Goal: Task Accomplishment & Management: Manage account settings

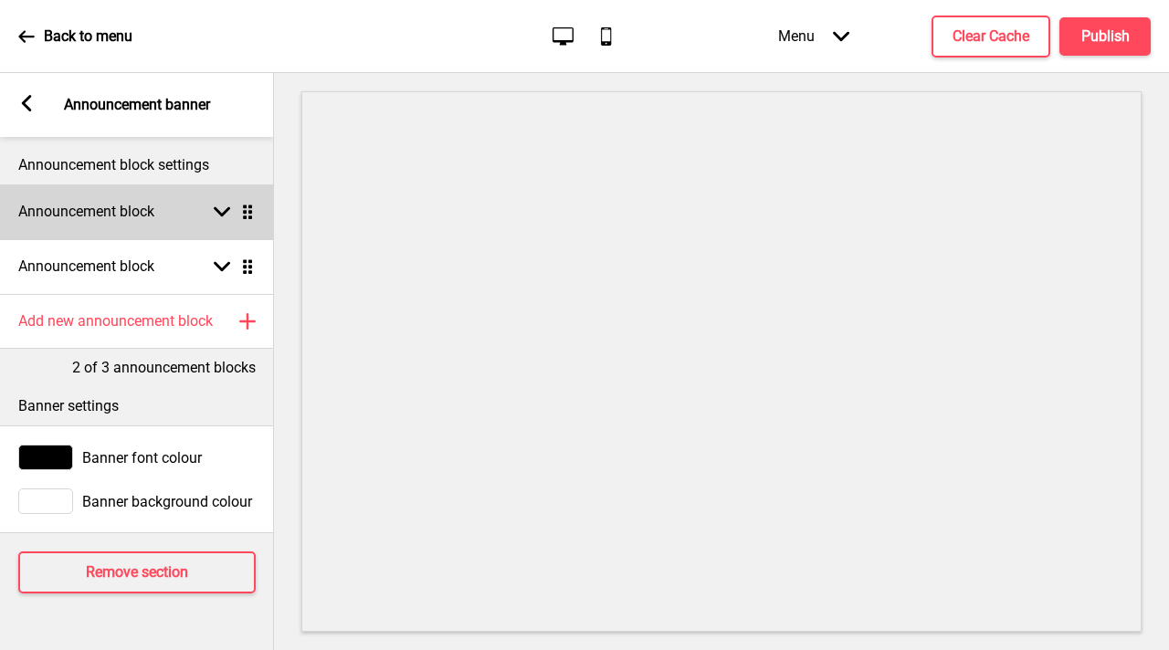
click at [212, 214] on div "Arrow down Drag" at bounding box center [230, 212] width 51 height 16
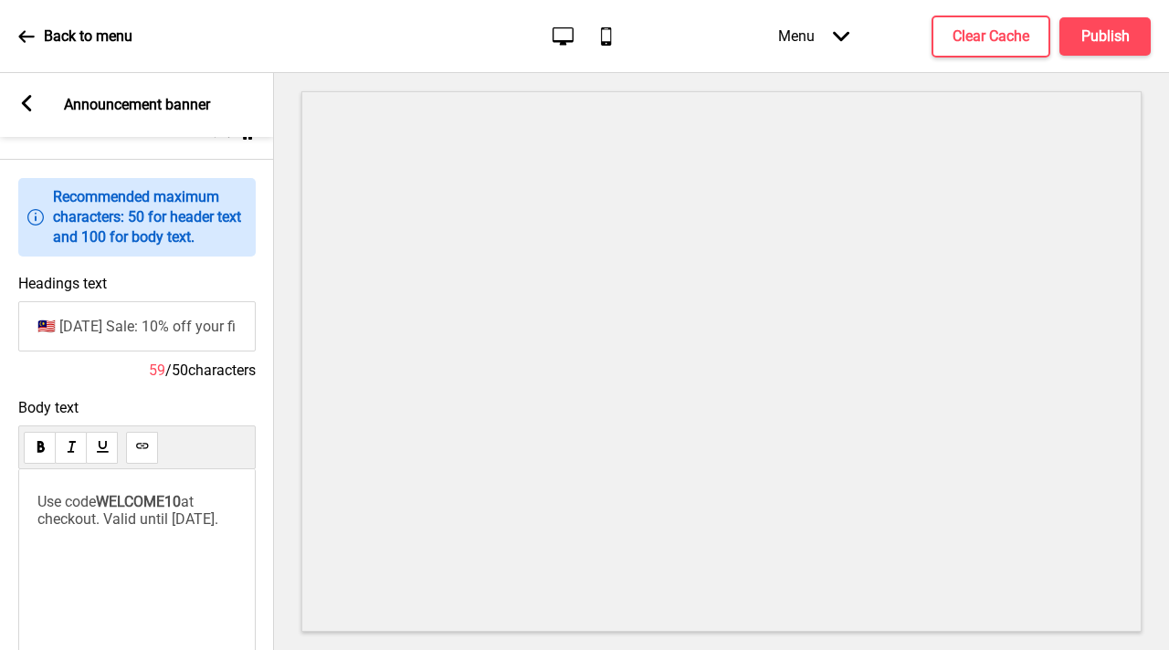
scroll to position [90, 0]
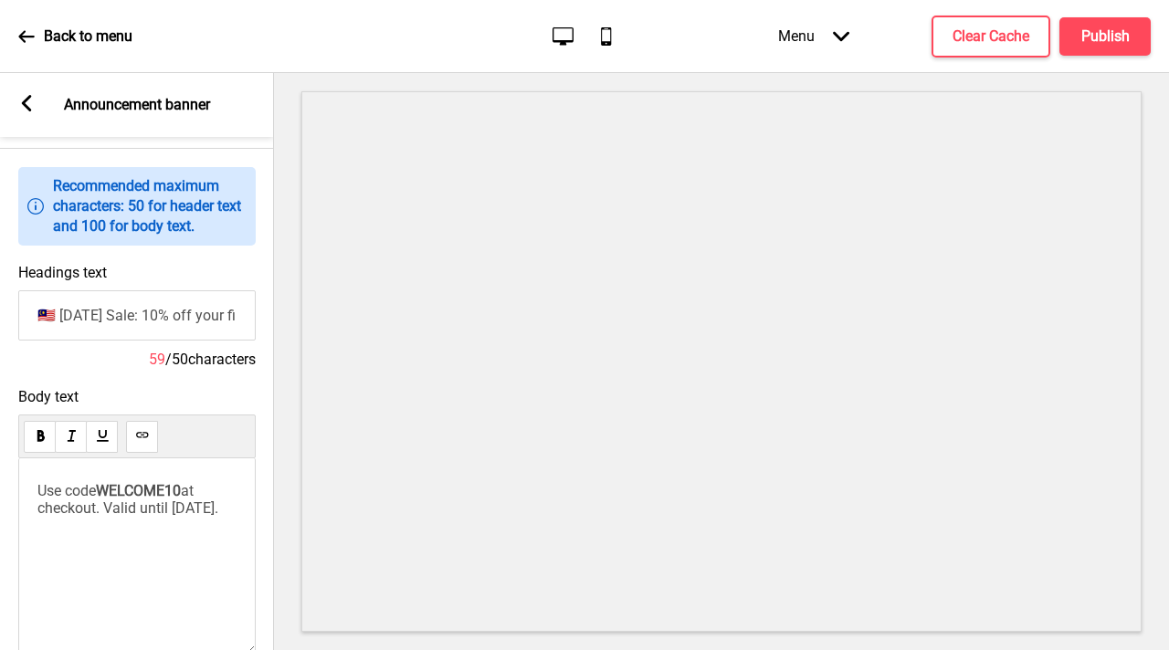
click at [148, 316] on input "🇲🇾 [DATE] Sale: 10% off your first order (RM50 min)" at bounding box center [136, 315] width 237 height 50
paste input "Mid Autumn"
type input "🥮 Mid Autumn Sale: 10% off your first order (RM50 min)"
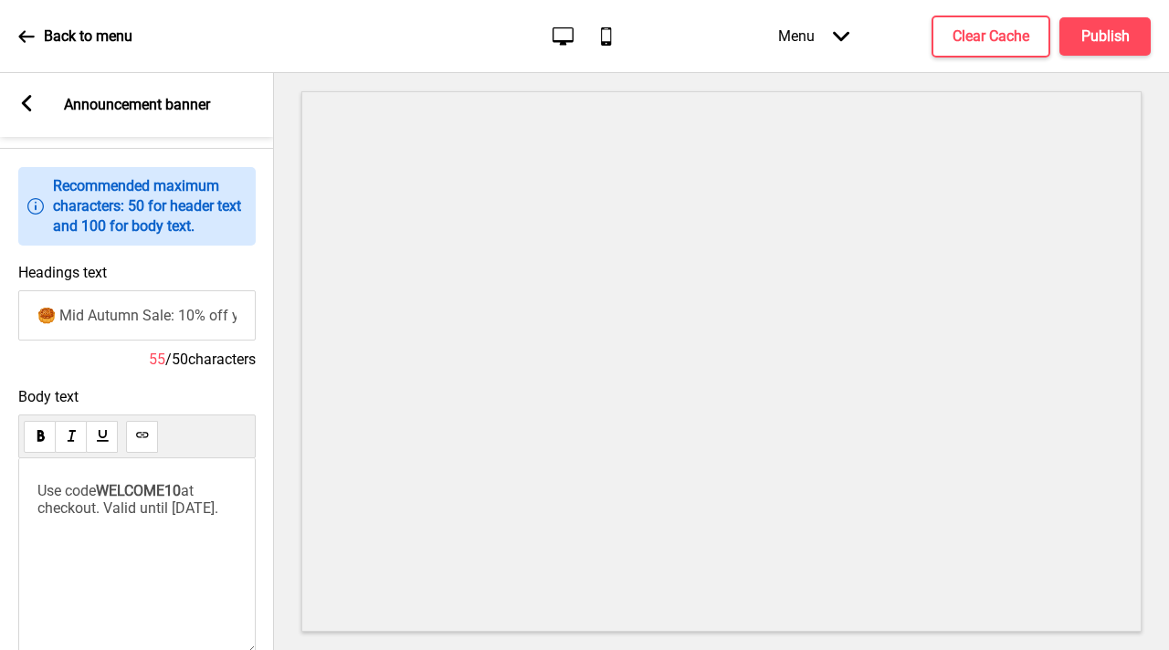
drag, startPoint x: 0, startPoint y: 488, endPoint x: 0, endPoint y: 442, distance: 45.7
click at [0, 460] on div "Body text Use code WELCOME10 at checkout. Valid until [DATE]. 57/100 characters" at bounding box center [137, 544] width 274 height 330
drag, startPoint x: 189, startPoint y: 496, endPoint x: 105, endPoint y: 490, distance: 84.3
click at [105, 490] on span "Use code WELCOME10 at checkout. Valid until [DATE]." at bounding box center [127, 499] width 181 height 35
click at [192, 517] on p "Use code WELCOME10 at checkout. Valid until [DATE]." at bounding box center [136, 499] width 199 height 35
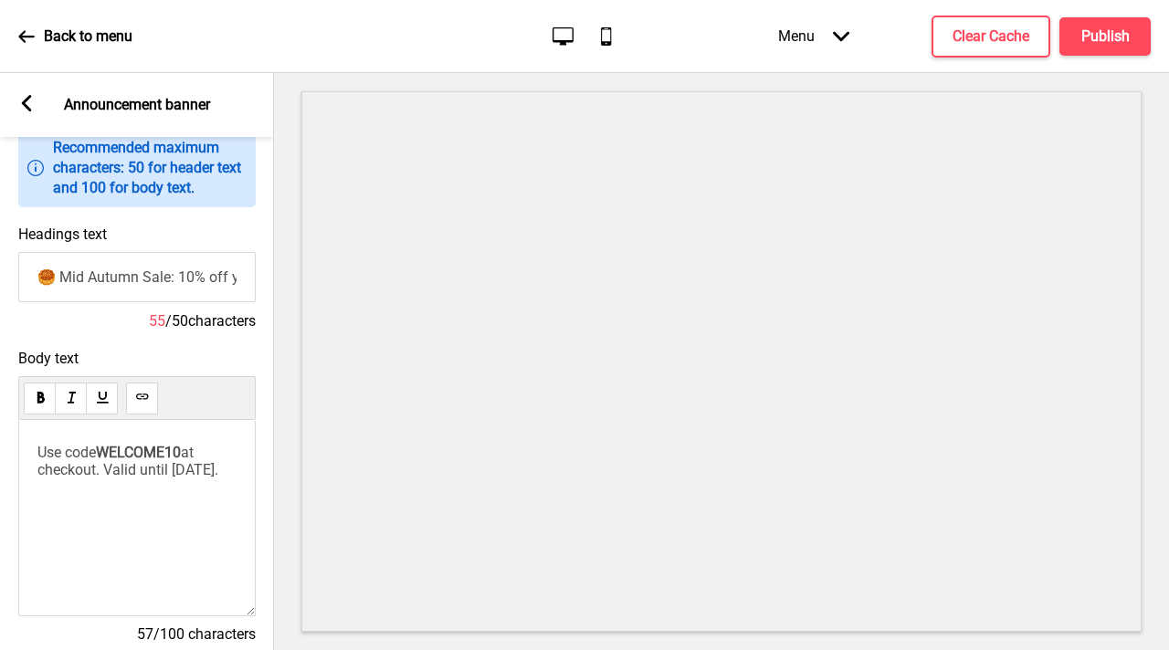
scroll to position [130, 0]
click at [1110, 30] on h4 "Publish" at bounding box center [1105, 36] width 48 height 20
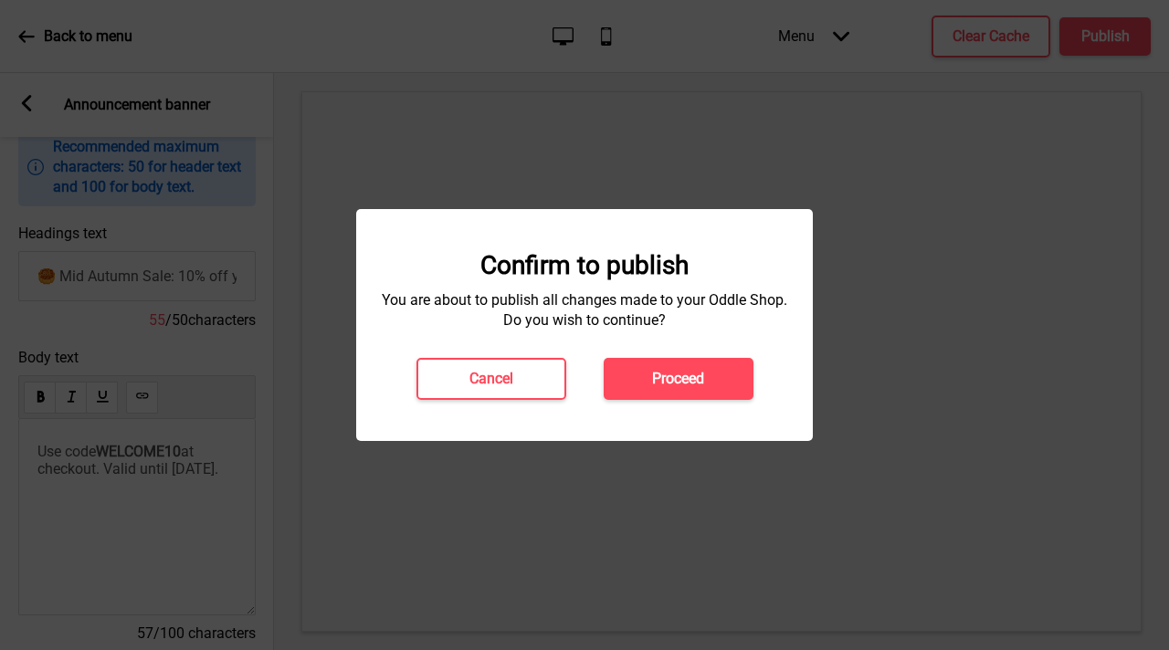
click at [656, 382] on h4 "Proceed" at bounding box center [678, 379] width 52 height 20
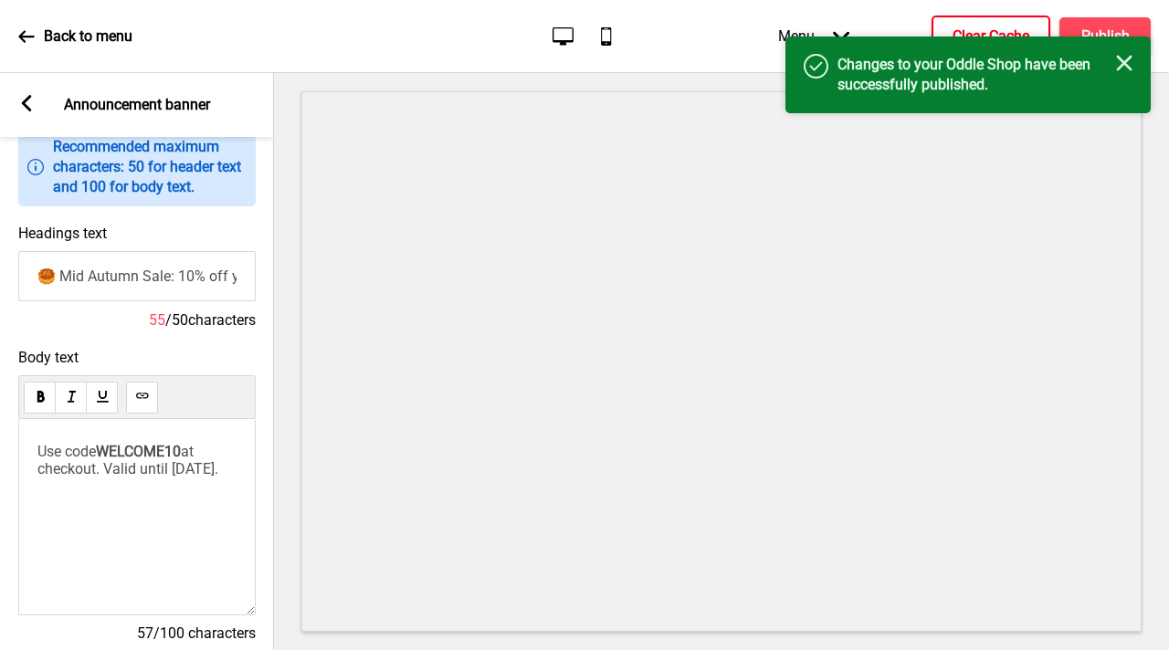
click at [944, 25] on button "Clear Cache" at bounding box center [991, 37] width 119 height 42
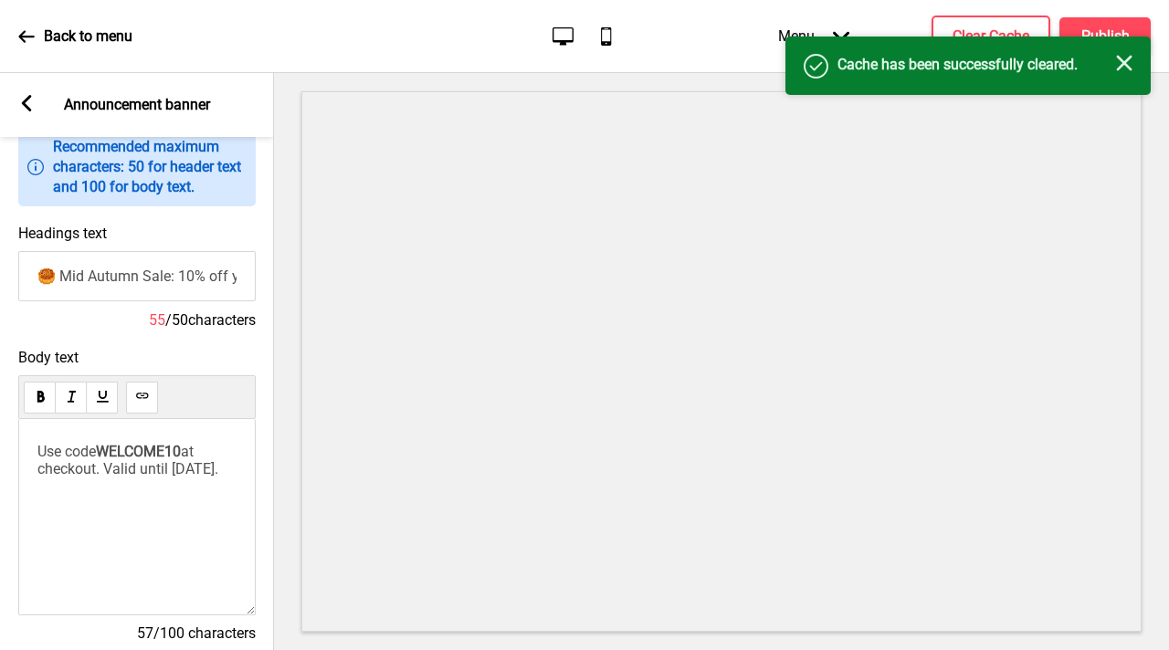
click at [1104, 43] on div "Success Cache has been successfully cleared. Close" at bounding box center [967, 66] width 365 height 58
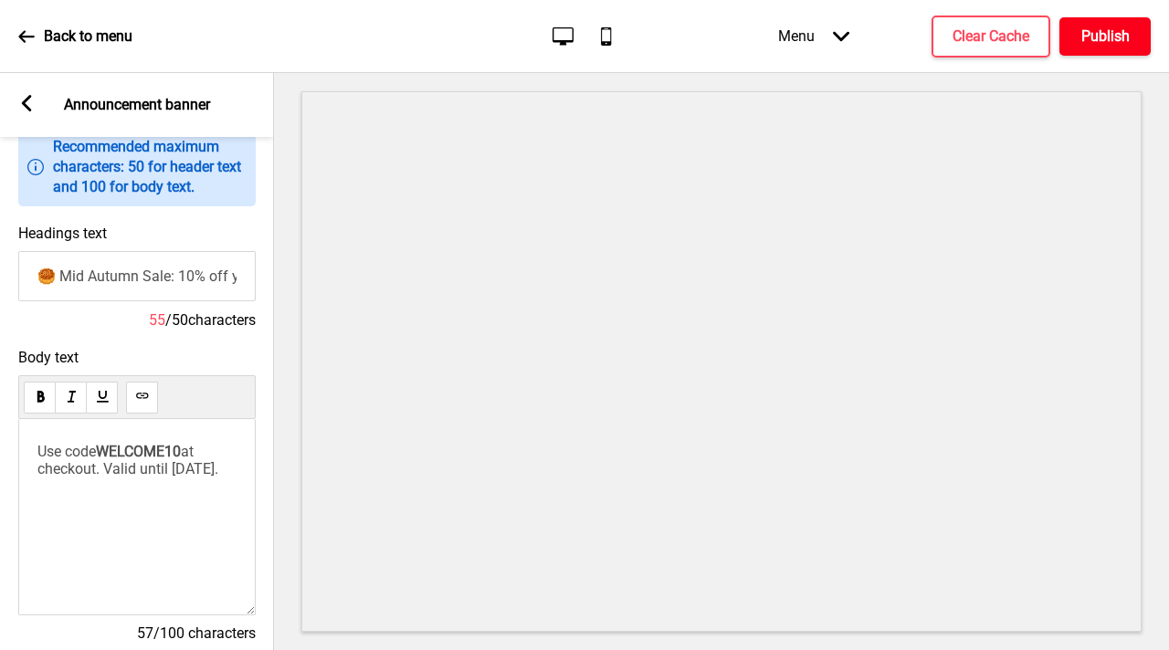
click at [1104, 36] on h4 "Publish" at bounding box center [1105, 36] width 48 height 20
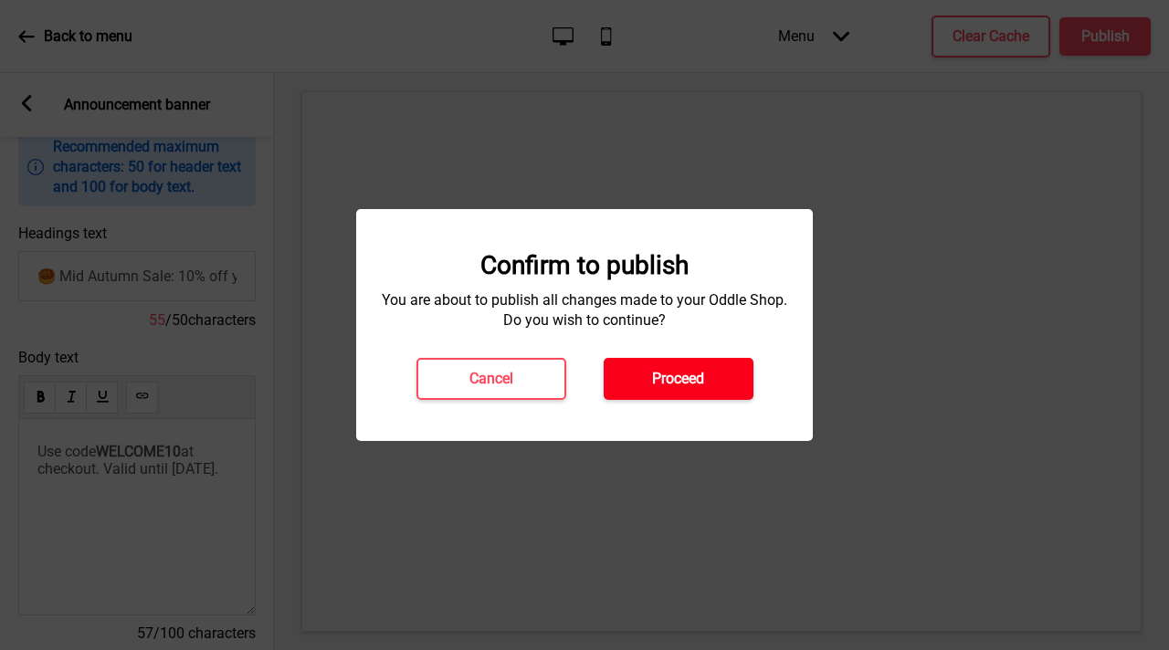
click at [657, 367] on button "Proceed" at bounding box center [679, 379] width 150 height 42
